Goal: Navigation & Orientation: Find specific page/section

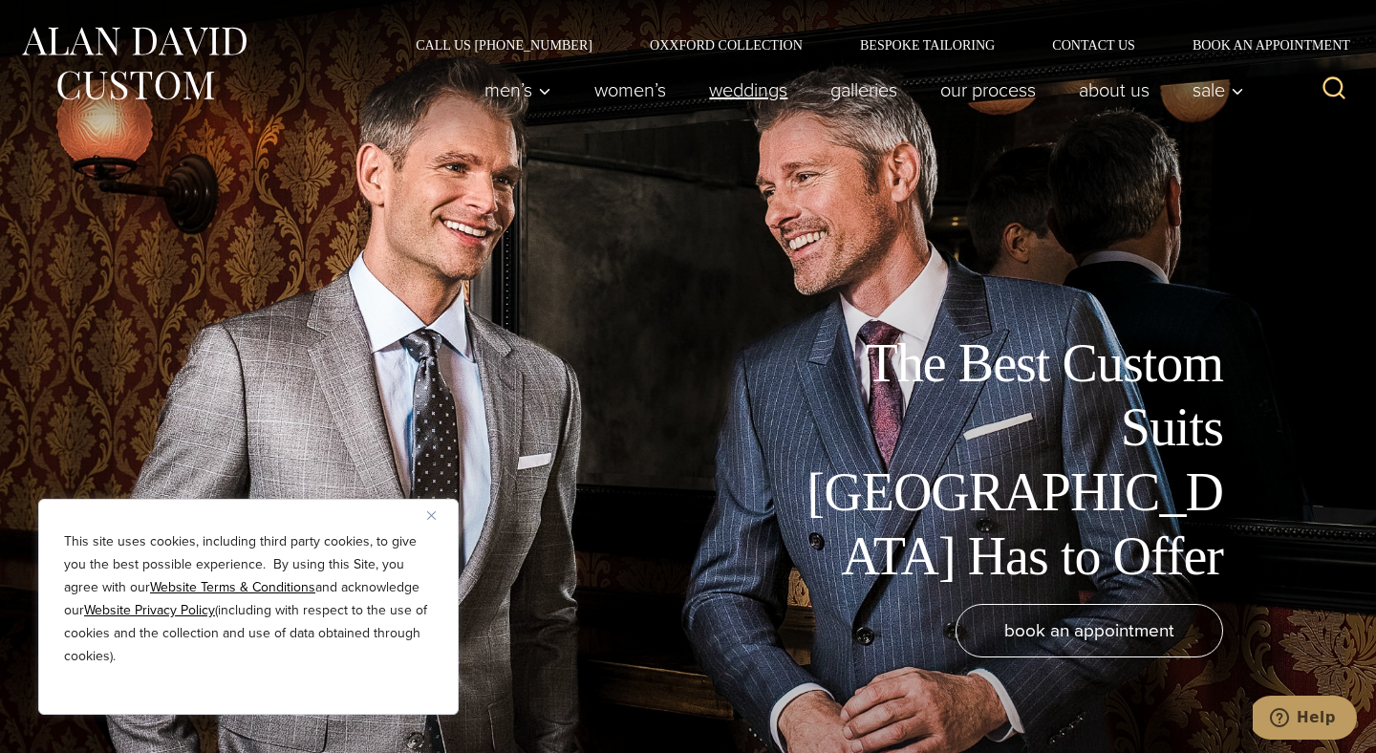
click at [741, 91] on link "weddings" at bounding box center [748, 90] width 121 height 38
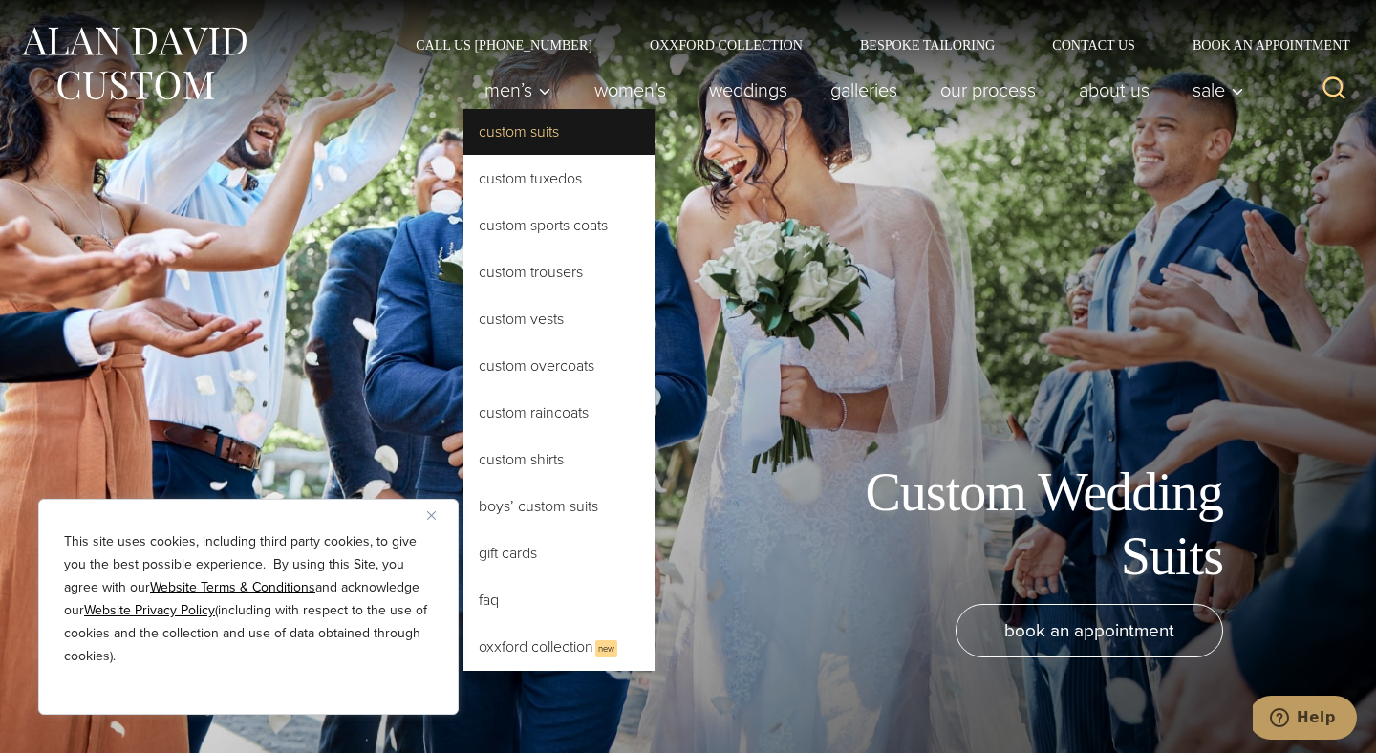
click at [518, 140] on link "Custom Suits" at bounding box center [558, 132] width 191 height 46
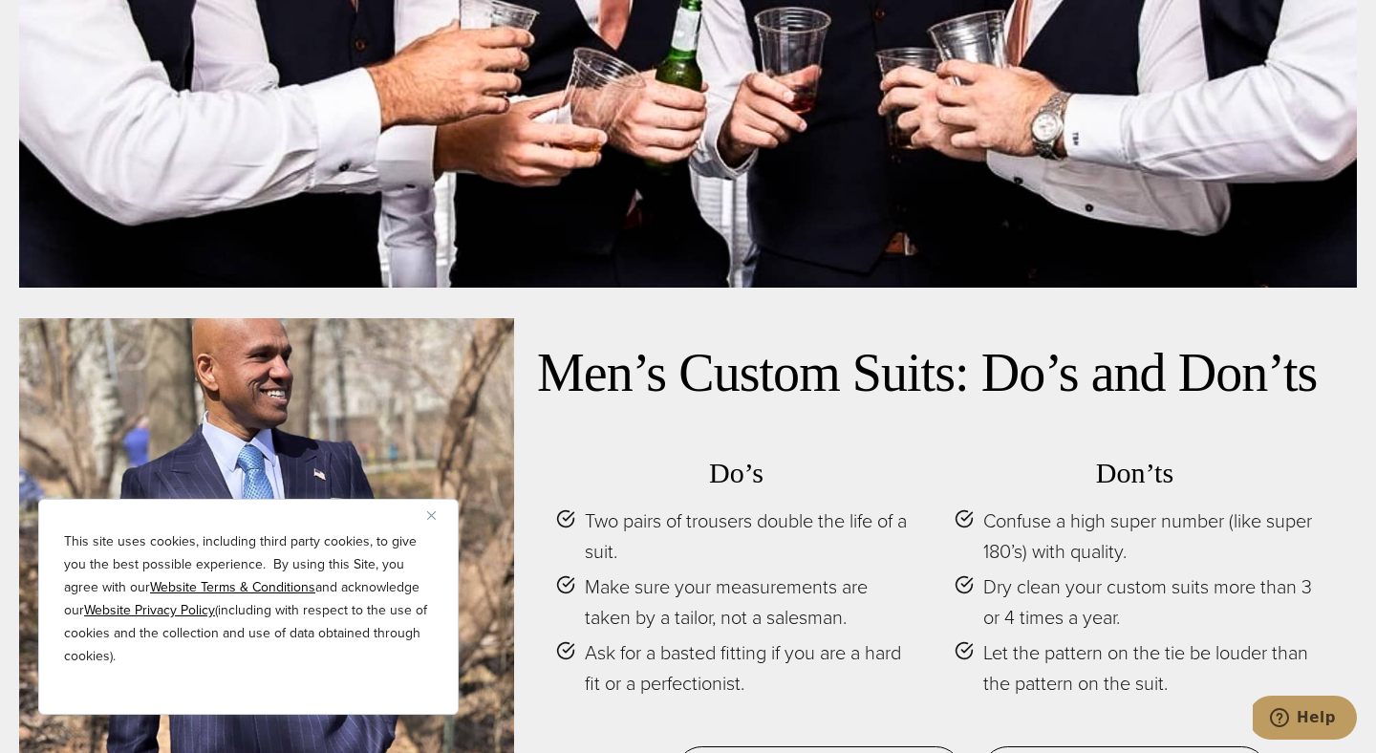
scroll to position [8054, 0]
